Goal: Transaction & Acquisition: Purchase product/service

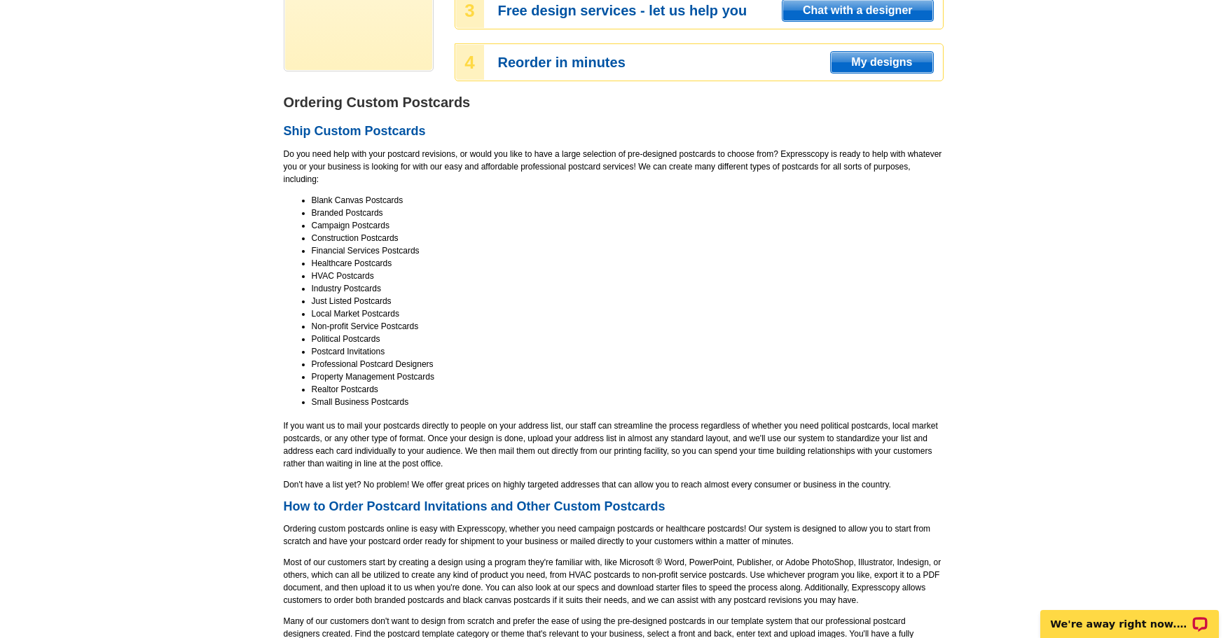
scroll to position [391, 0]
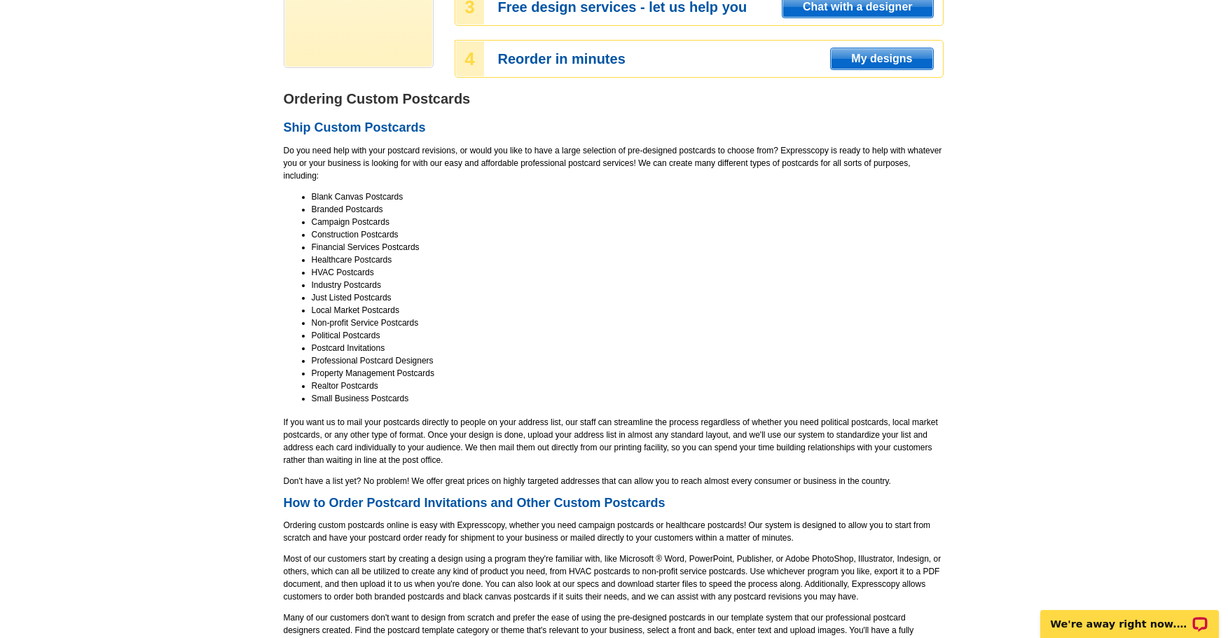
click at [1031, 338] on main "Order Custom Postcards Postcard Invitations Product Information Direct Mail Pos…" at bounding box center [614, 433] width 1228 height 1462
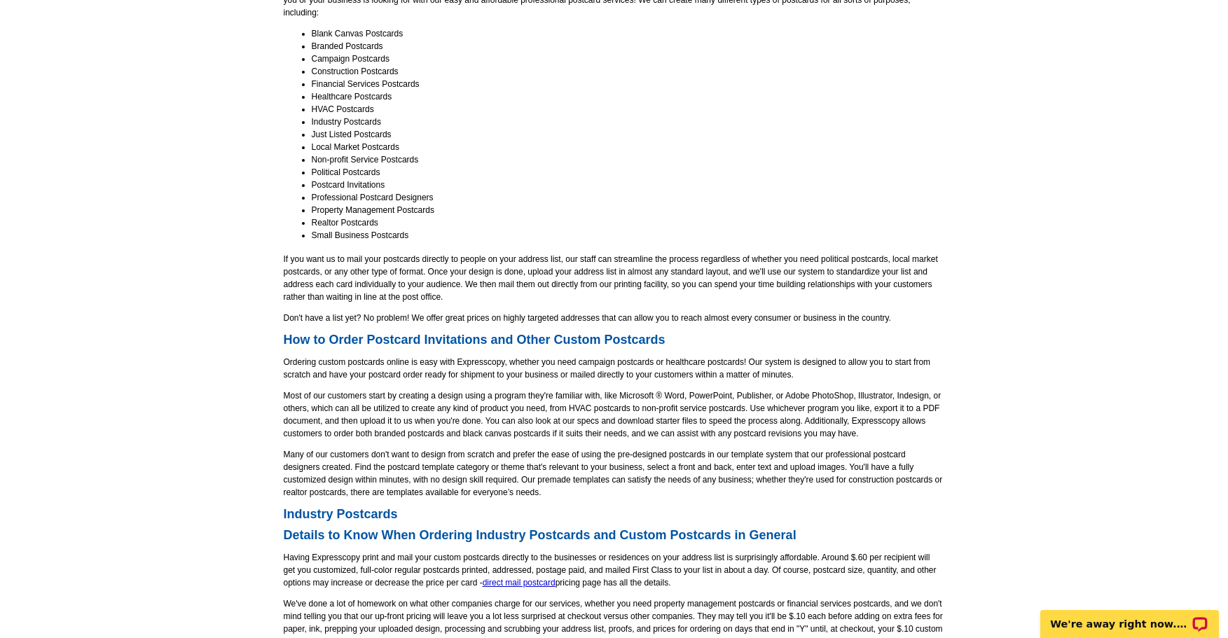
scroll to position [557, 0]
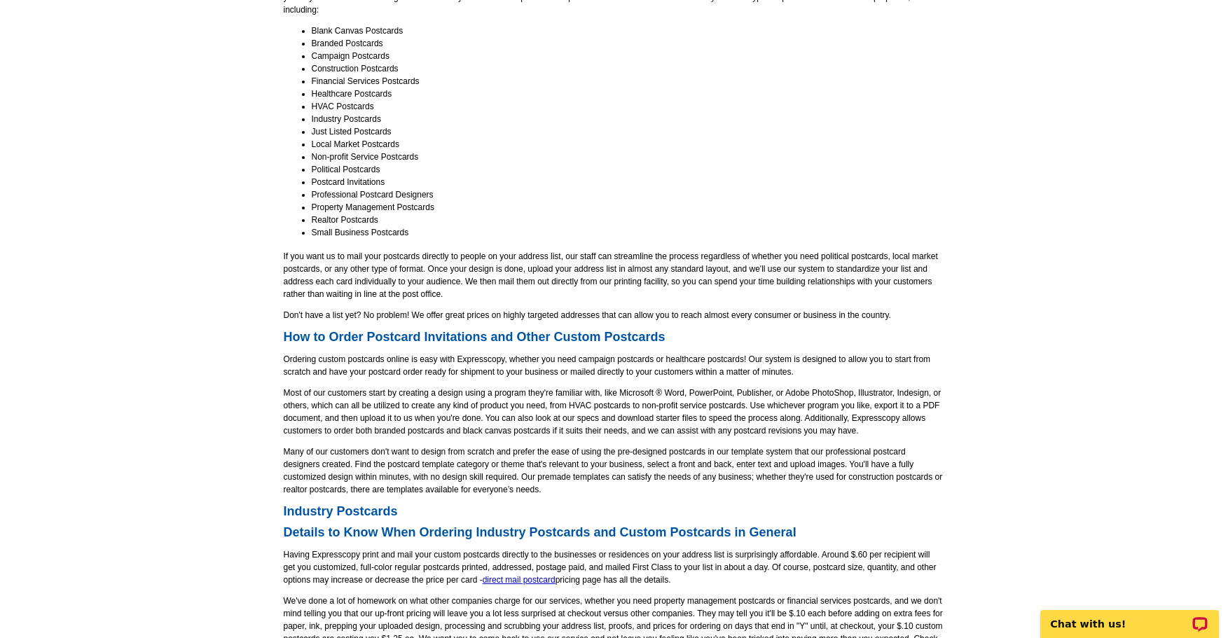
click at [1119, 463] on main "Order Custom Postcards Postcard Invitations Product Information Direct Mail Pos…" at bounding box center [614, 267] width 1228 height 1462
click at [1106, 284] on main "Order Custom Postcards Postcard Invitations Product Information Direct Mail Pos…" at bounding box center [614, 267] width 1228 height 1462
click at [791, 309] on p "Don't have a list yet? No problem! We offer great prices on highly targeted add…" at bounding box center [614, 315] width 660 height 13
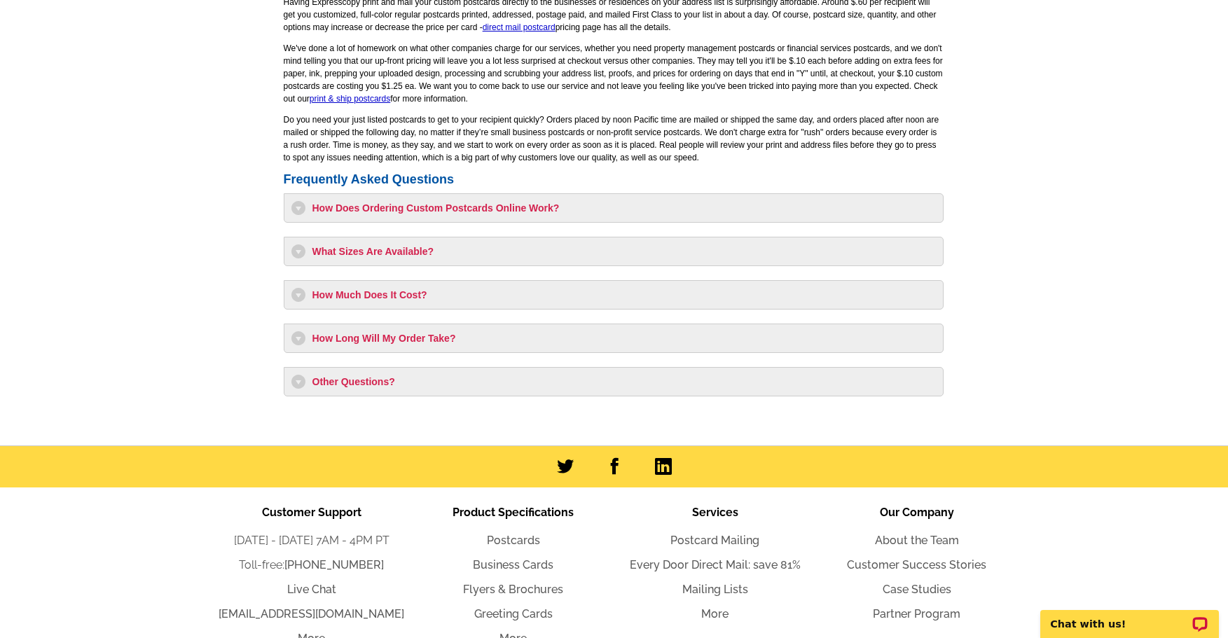
scroll to position [1137, 0]
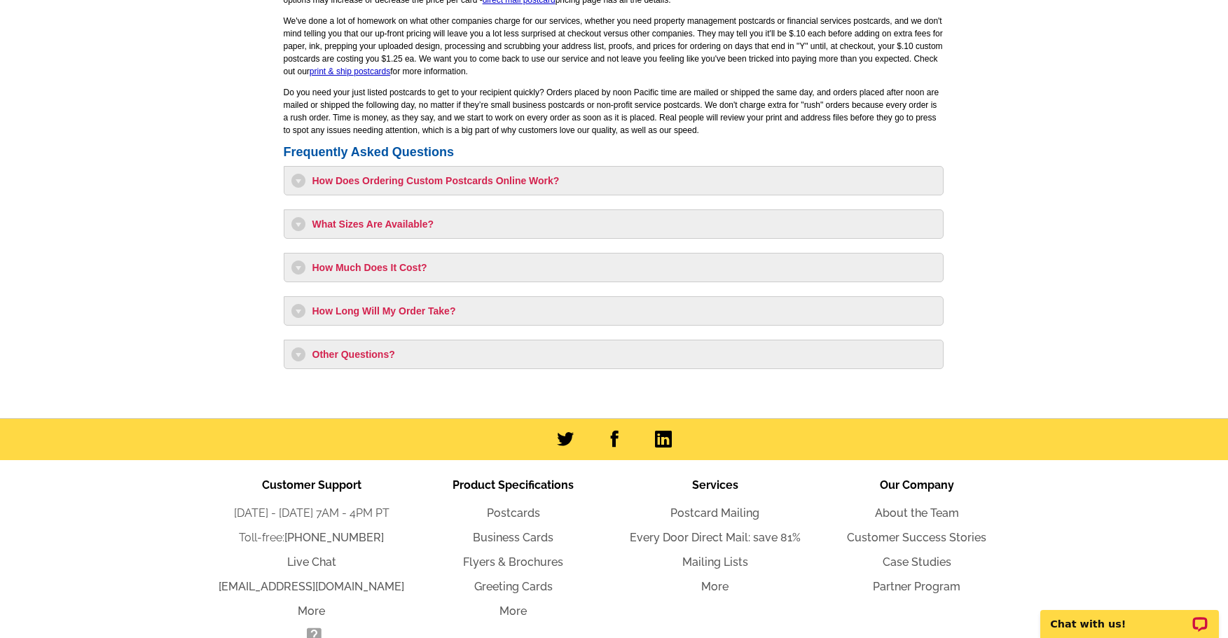
click at [301, 224] on h3 "What Sizes Are Available?" at bounding box center [613, 224] width 644 height 14
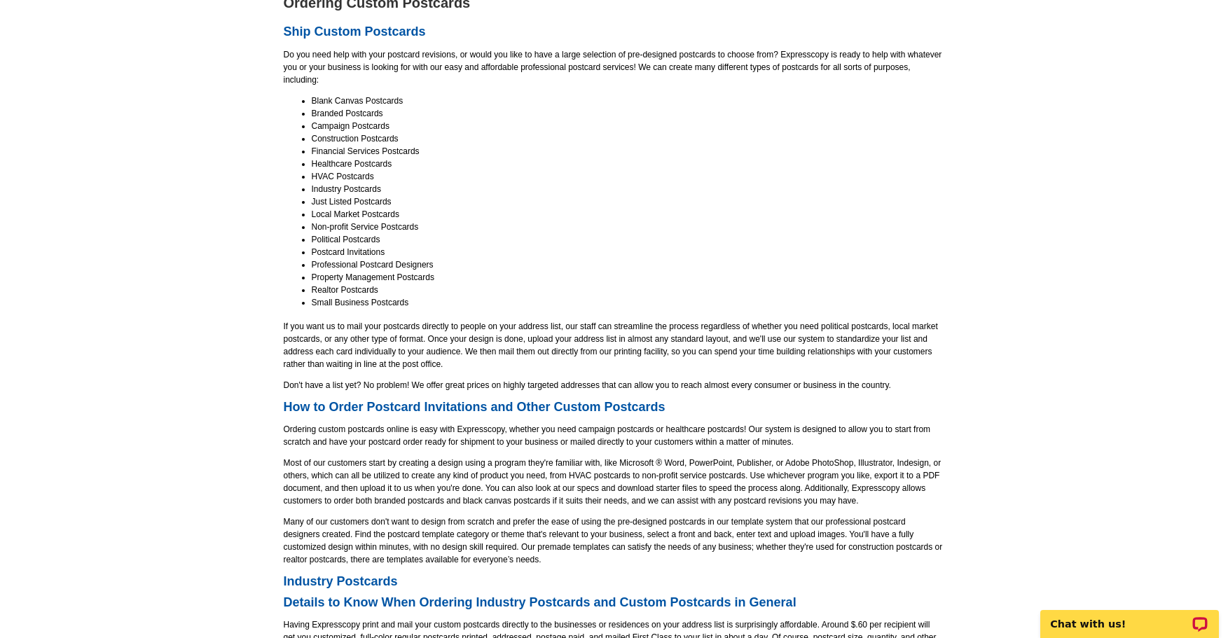
scroll to position [248, 0]
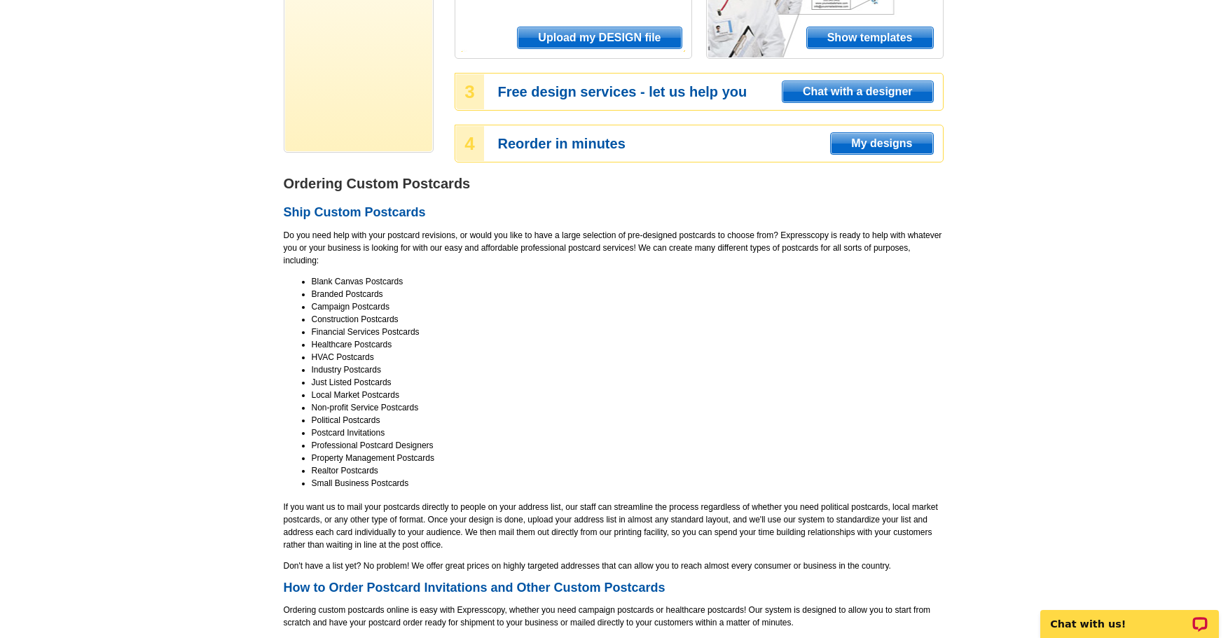
scroll to position [319, 0]
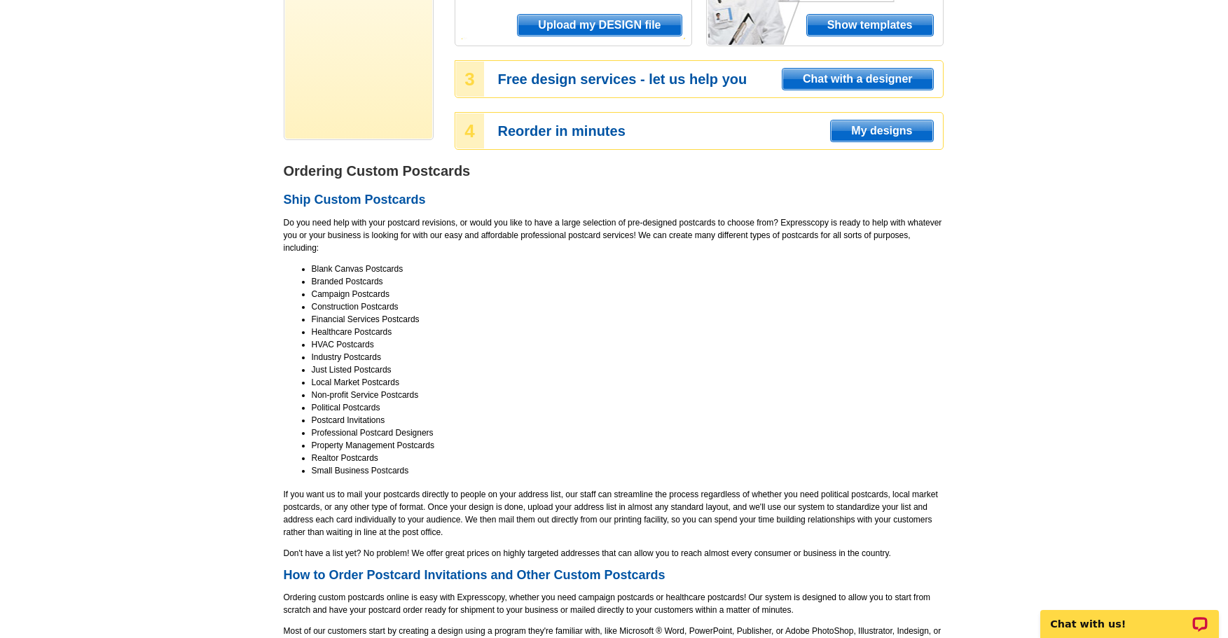
click at [740, 415] on li "Postcard Invitations" at bounding box center [628, 420] width 632 height 13
